Goal: Task Accomplishment & Management: Use online tool/utility

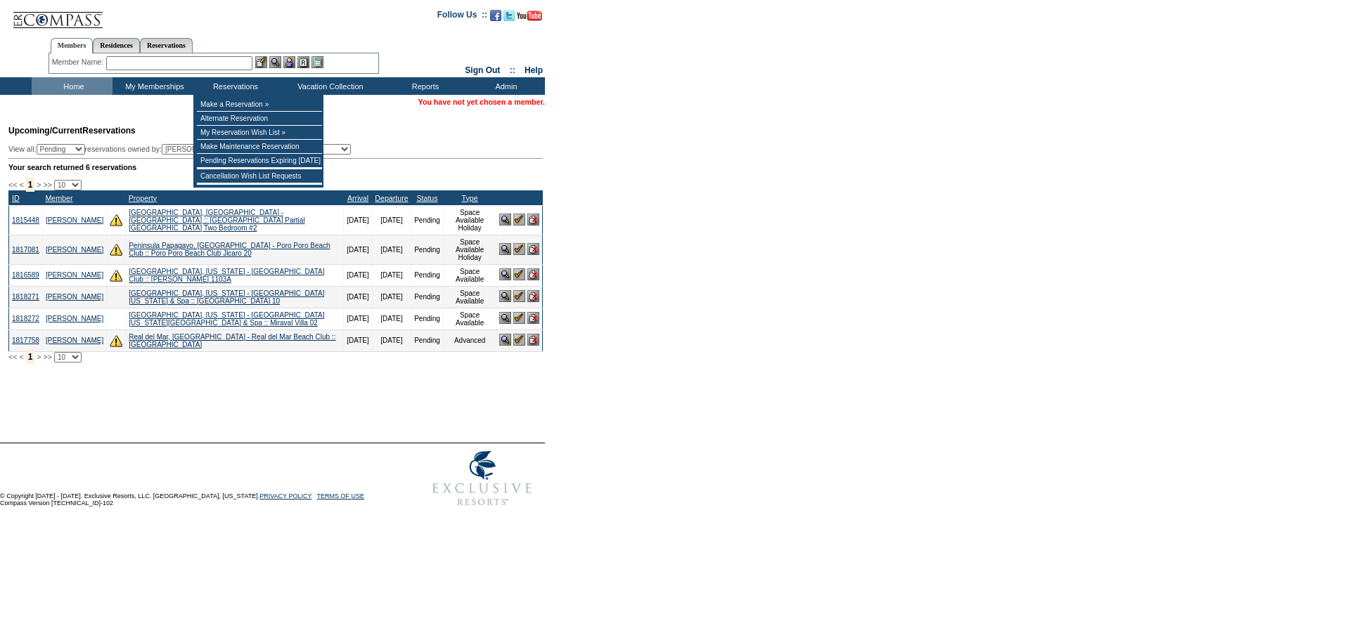
click at [169, 57] on input "text" at bounding box center [179, 63] width 146 height 14
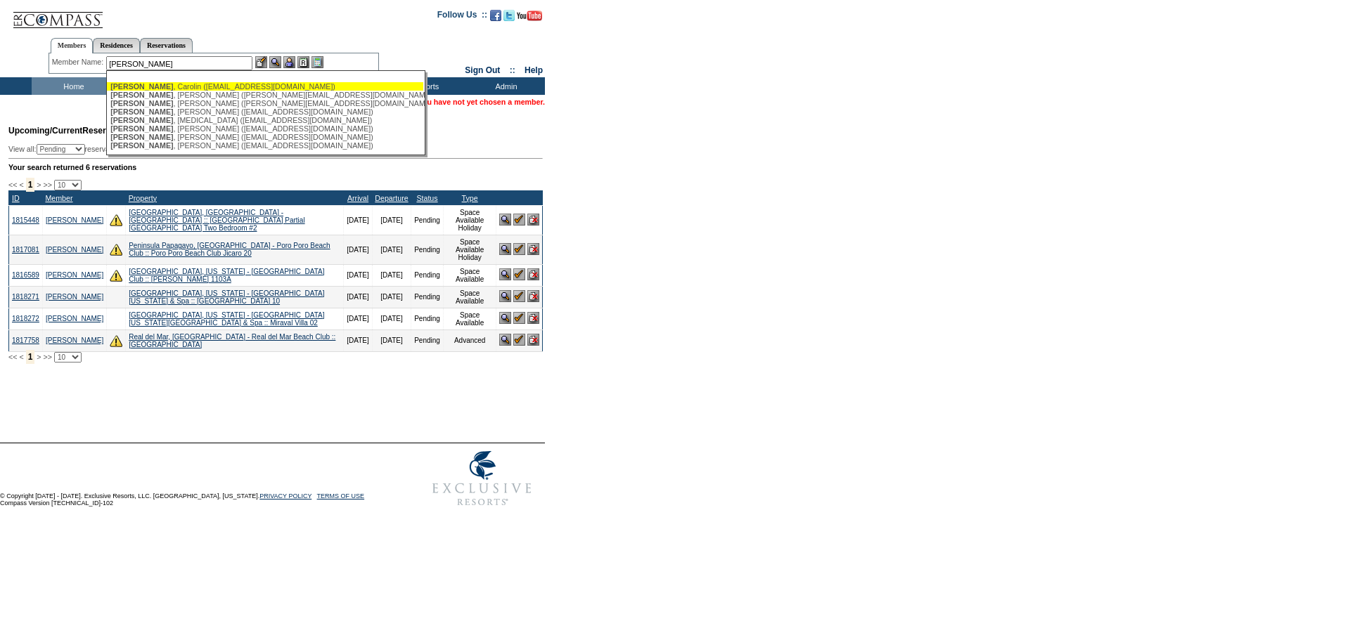
type input "[PERSON_NAME]"
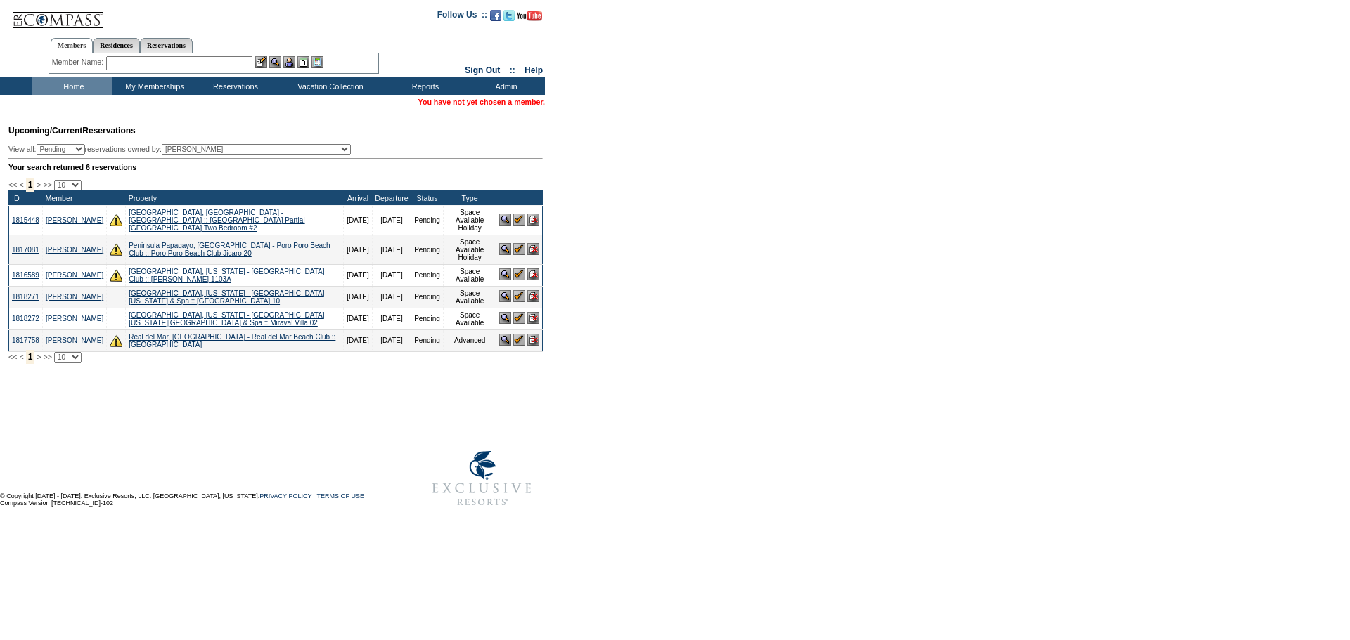
drag, startPoint x: 127, startPoint y: 67, endPoint x: 143, endPoint y: 58, distance: 19.2
click at [127, 67] on input "text" at bounding box center [179, 63] width 146 height 14
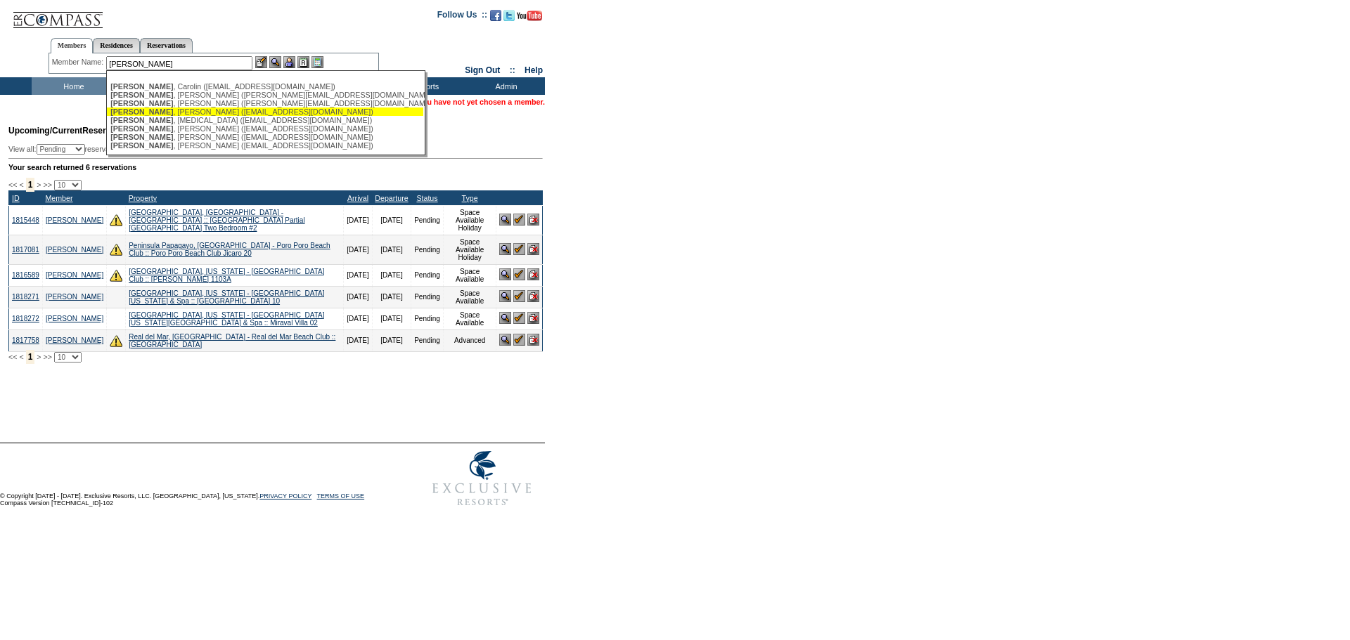
drag, startPoint x: 207, startPoint y: 109, endPoint x: 280, endPoint y: 35, distance: 103.9
click at [207, 109] on div "[PERSON_NAME] ([EMAIL_ADDRESS][DOMAIN_NAME])" at bounding box center [264, 112] width 309 height 8
type input "[PERSON_NAME] ([EMAIL_ADDRESS][DOMAIN_NAME])"
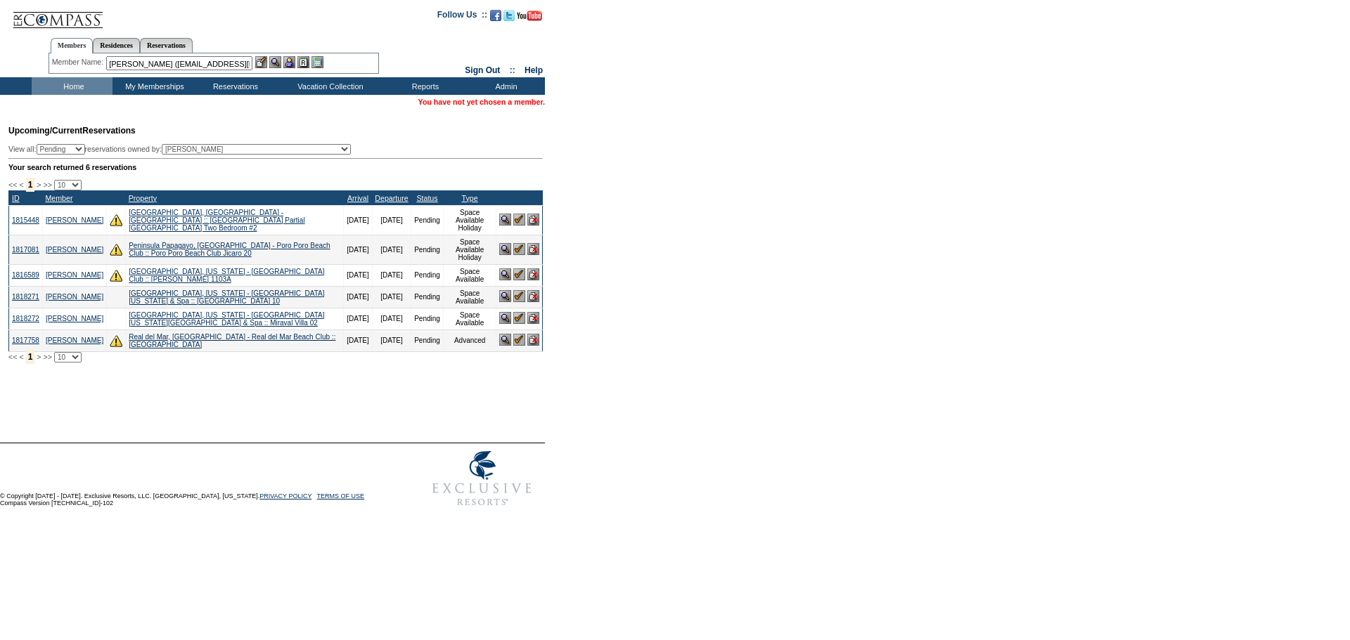
click at [291, 61] on img at bounding box center [289, 62] width 12 height 12
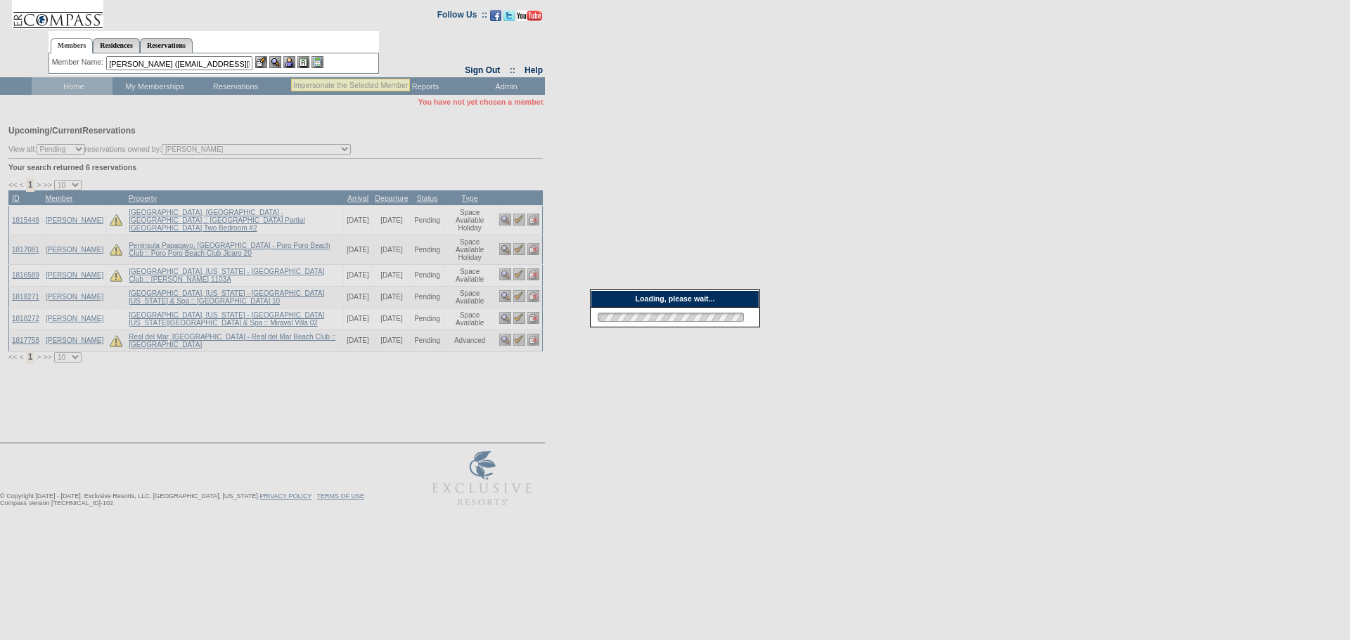
click at [281, 61] on img at bounding box center [275, 62] width 12 height 12
